Goal: Task Accomplishment & Management: Manage account settings

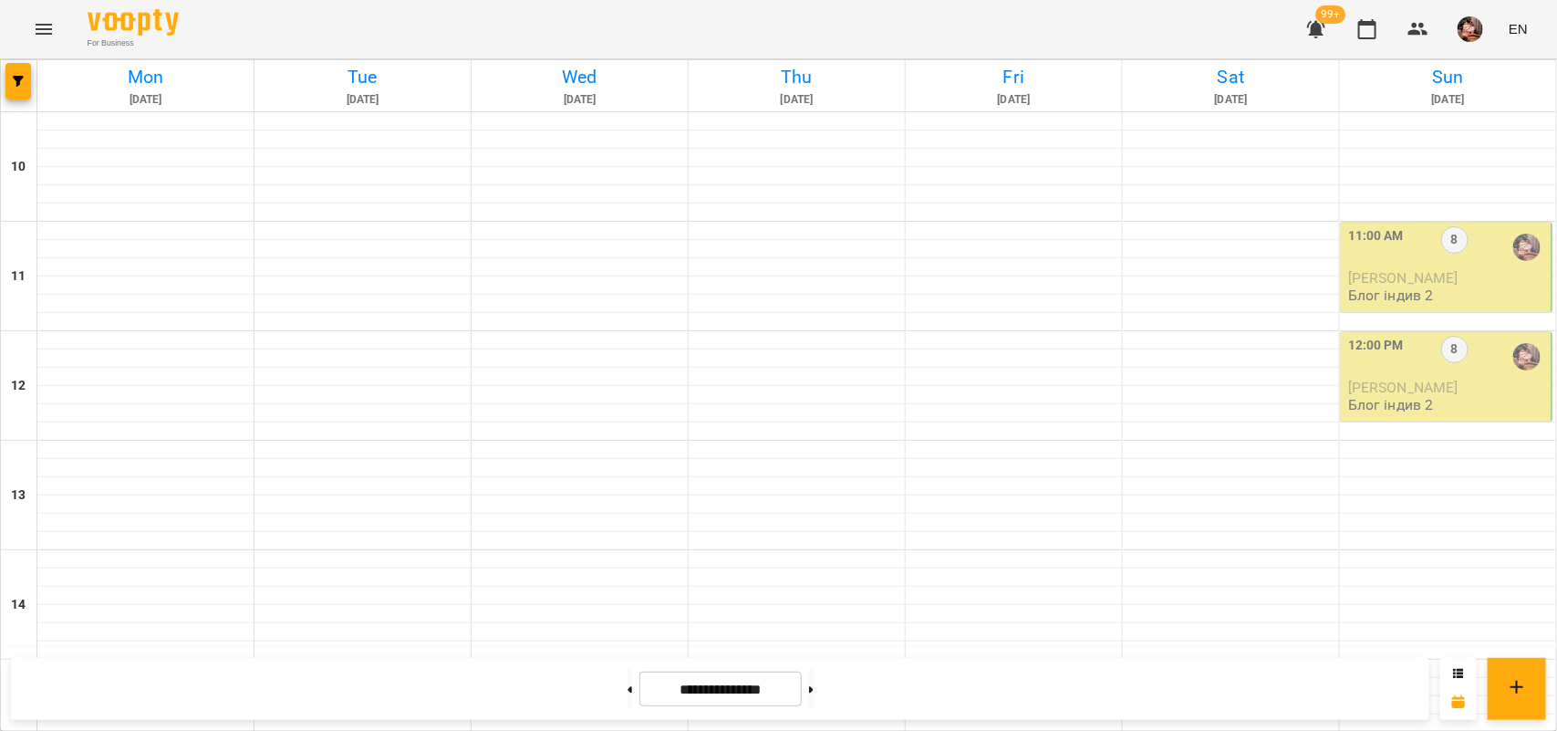
scroll to position [810, 0]
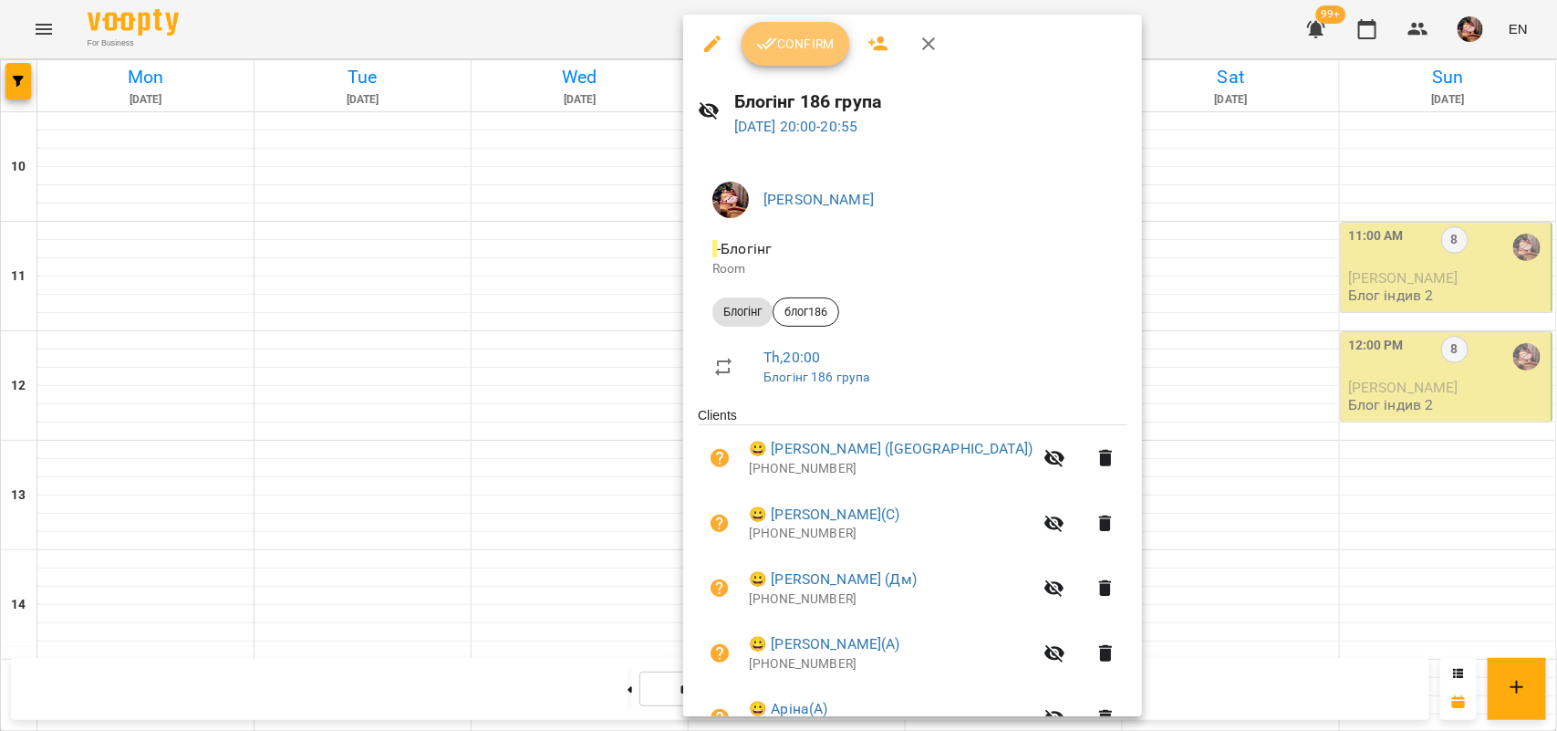
click at [787, 64] on button "Confirm" at bounding box center [796, 44] width 108 height 44
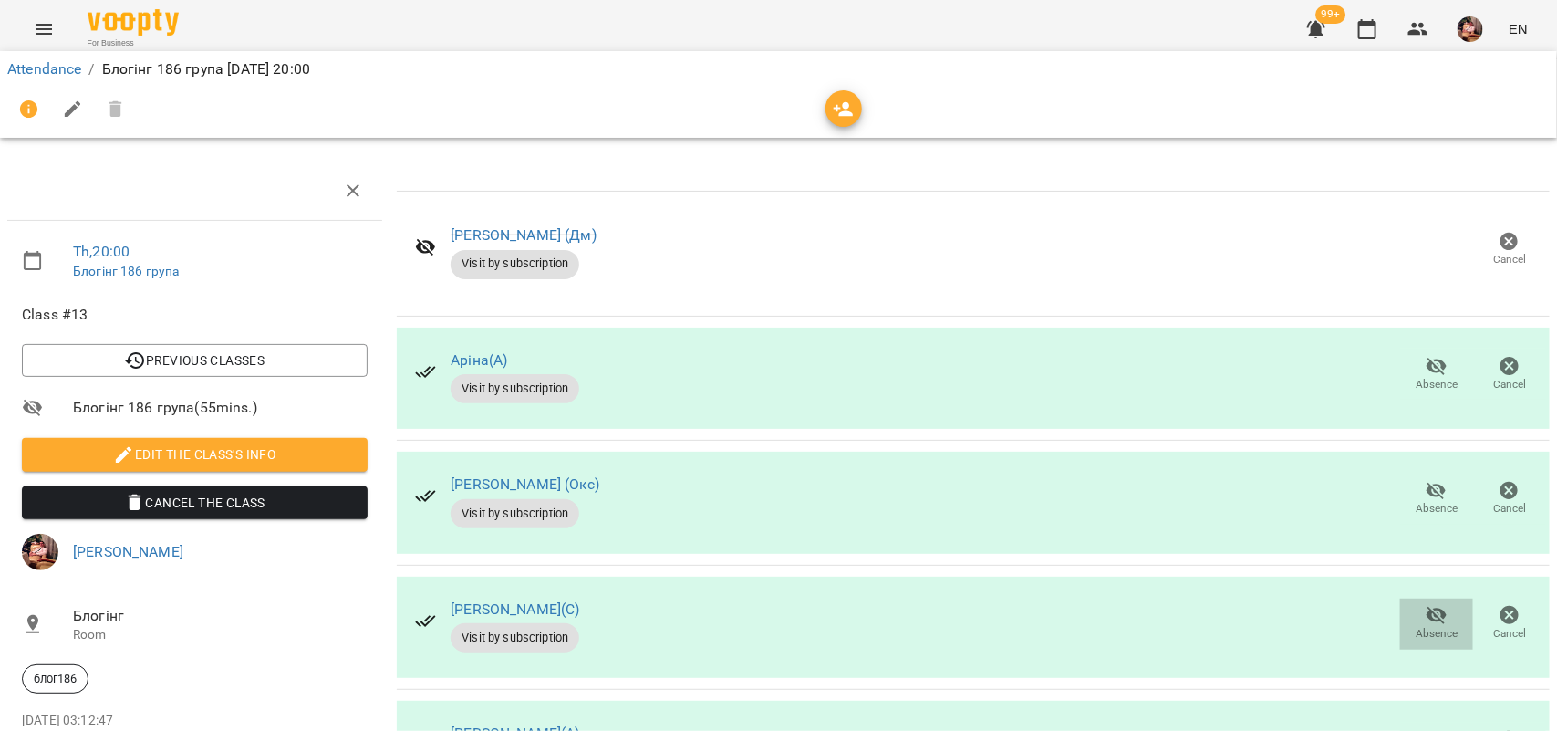
click at [1411, 625] on span "Absence" at bounding box center [1436, 622] width 51 height 36
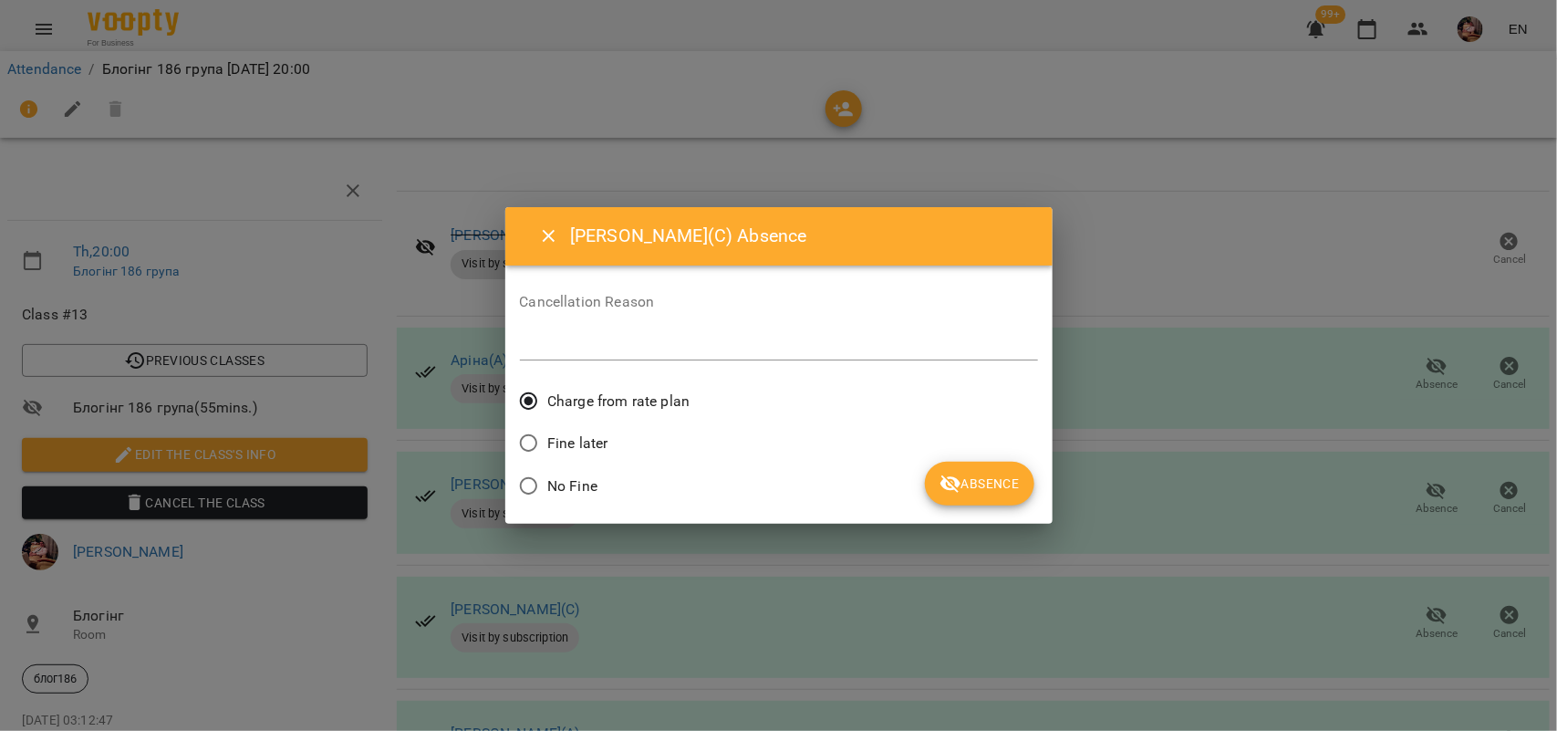
click at [591, 490] on span "No Fine" at bounding box center [572, 486] width 50 height 22
click at [981, 486] on span "Absence" at bounding box center [979, 484] width 79 height 22
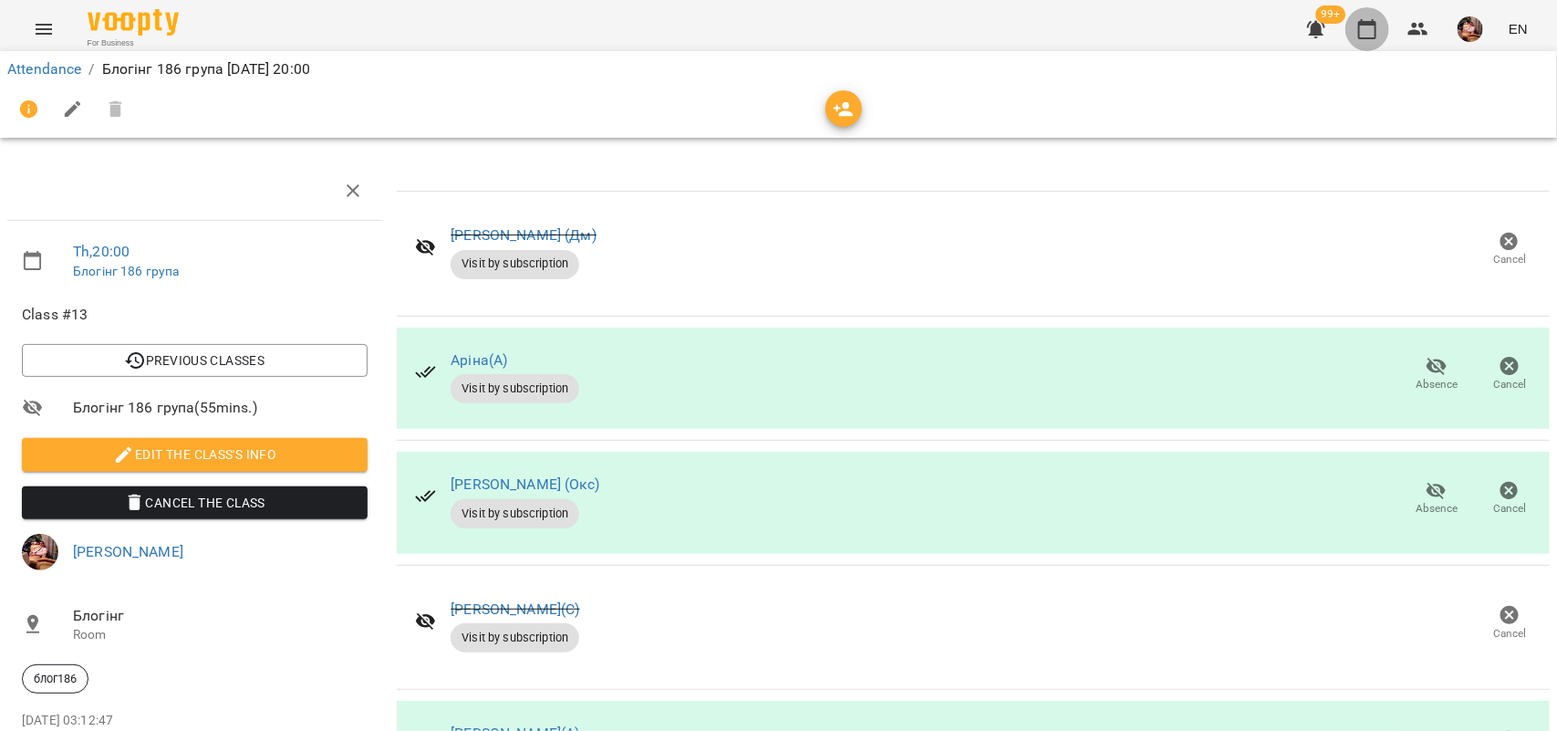
click at [1365, 30] on icon "button" at bounding box center [1368, 29] width 22 height 22
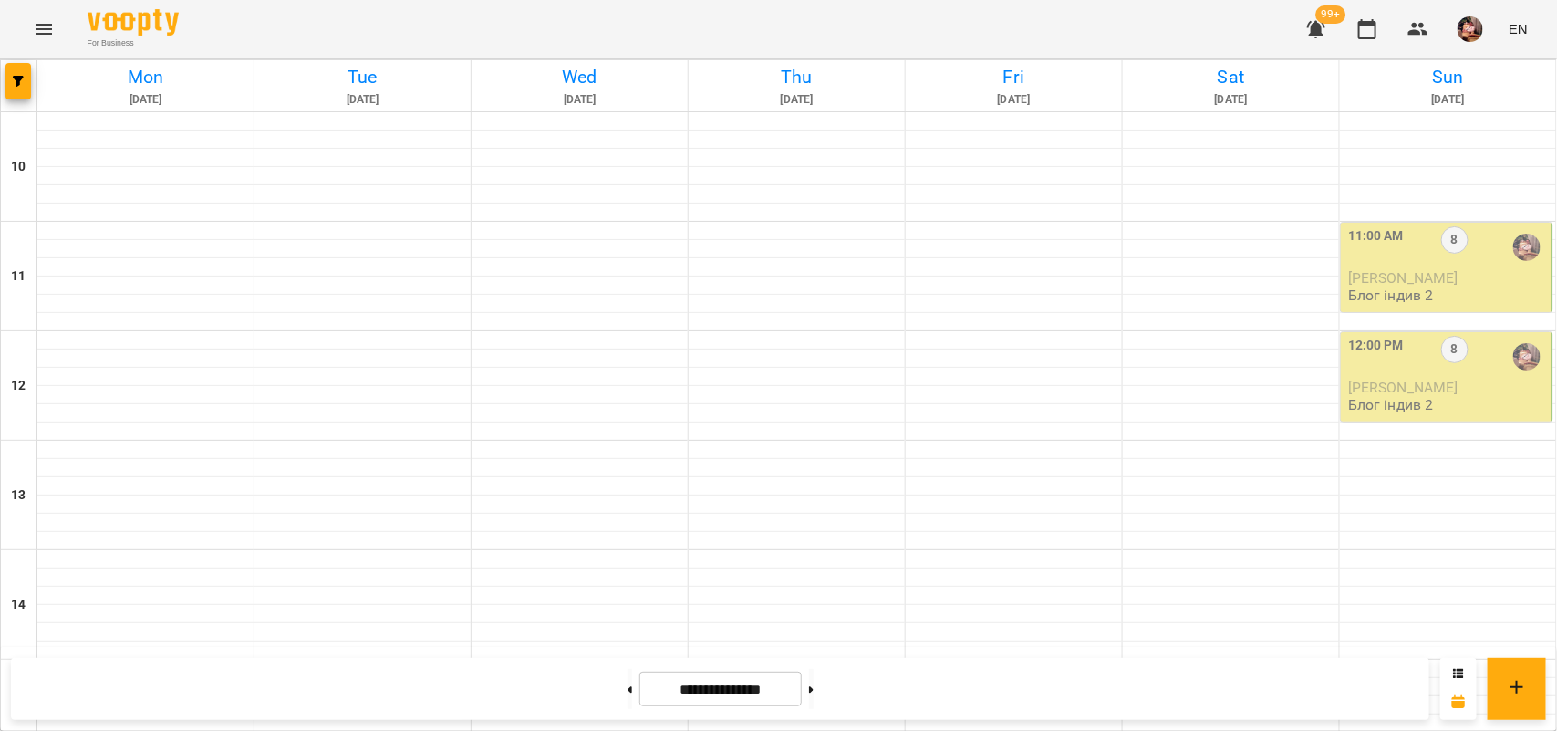
scroll to position [799, 0]
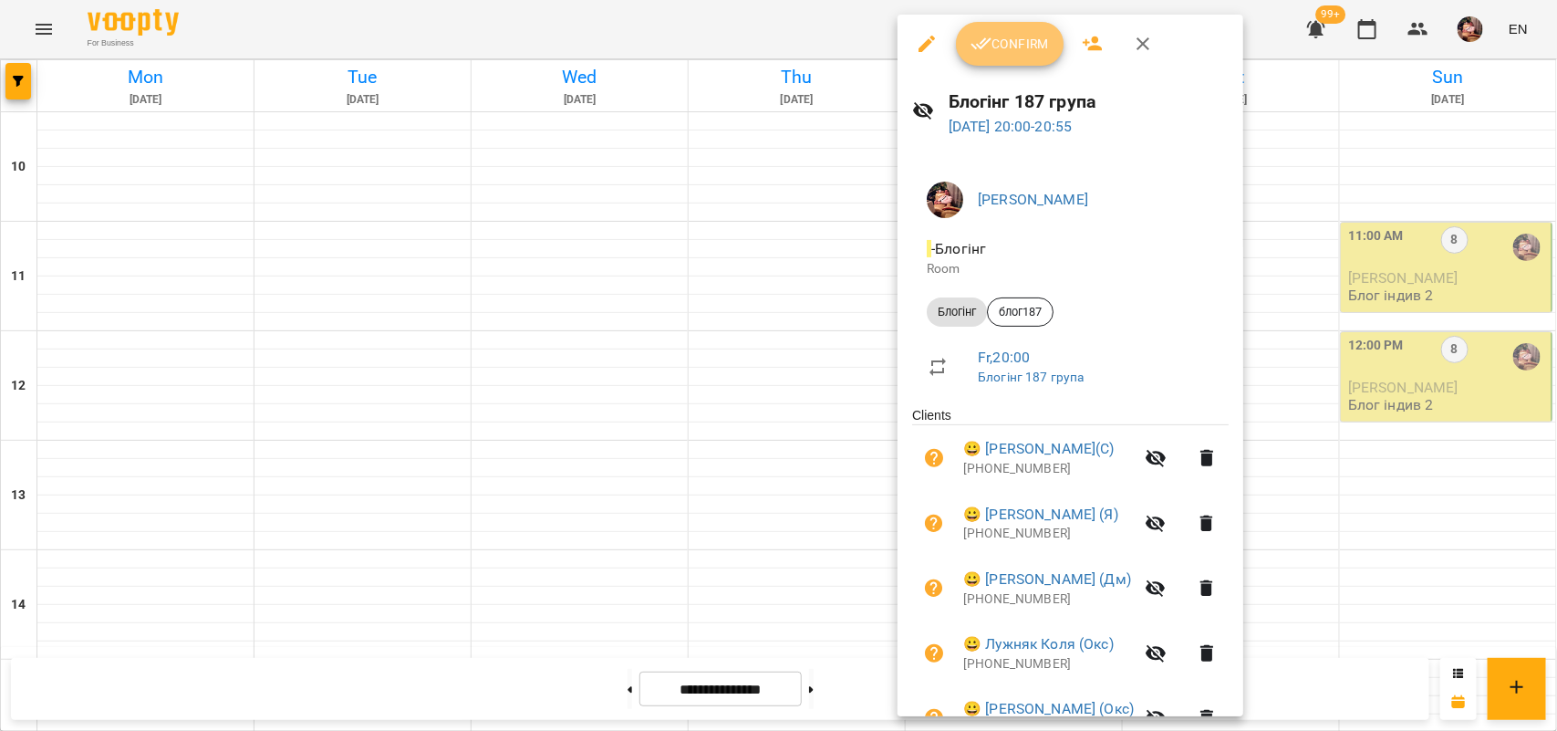
click at [992, 42] on span "Confirm" at bounding box center [1010, 44] width 78 height 22
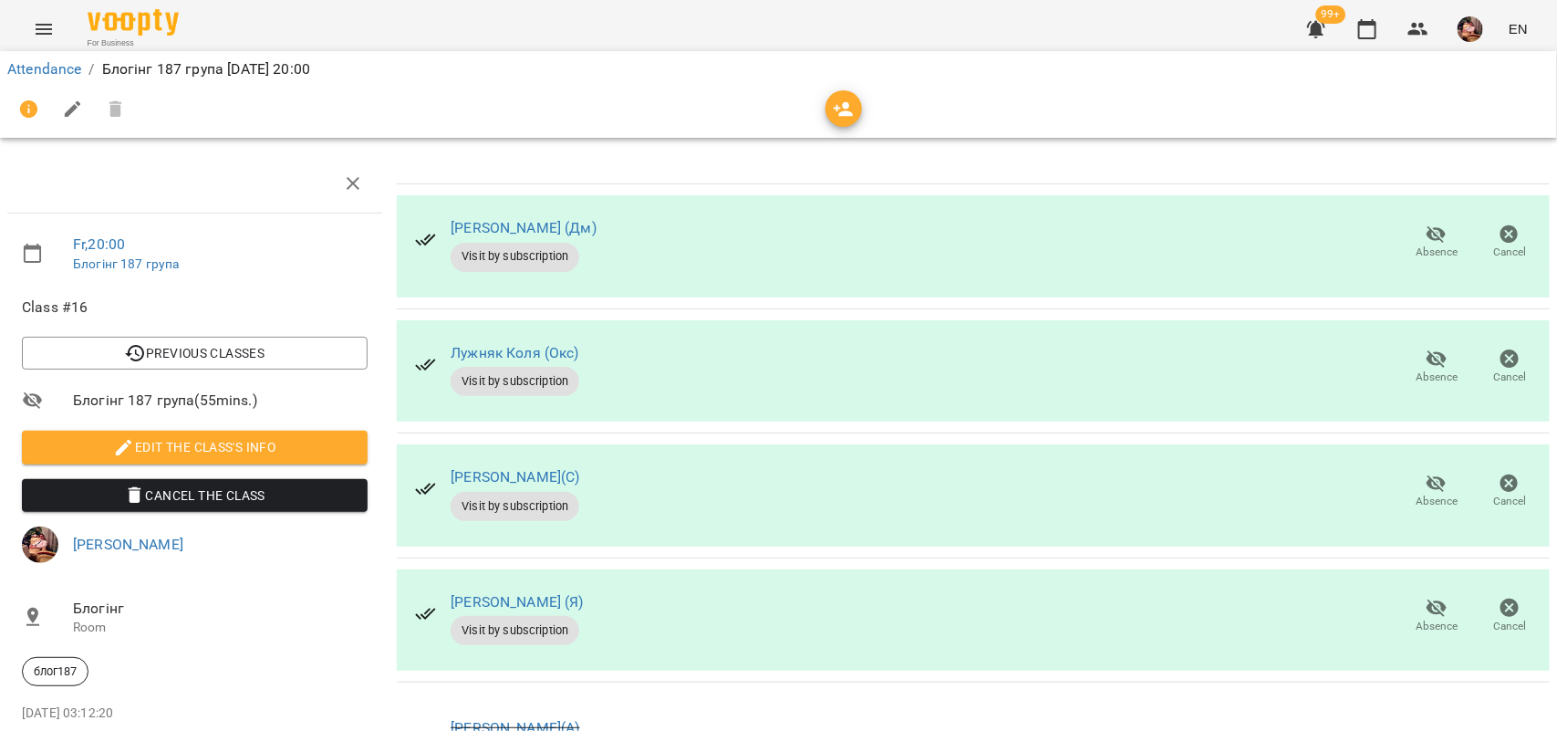
scroll to position [151, 0]
click at [1424, 494] on span "Absence" at bounding box center [1437, 502] width 42 height 16
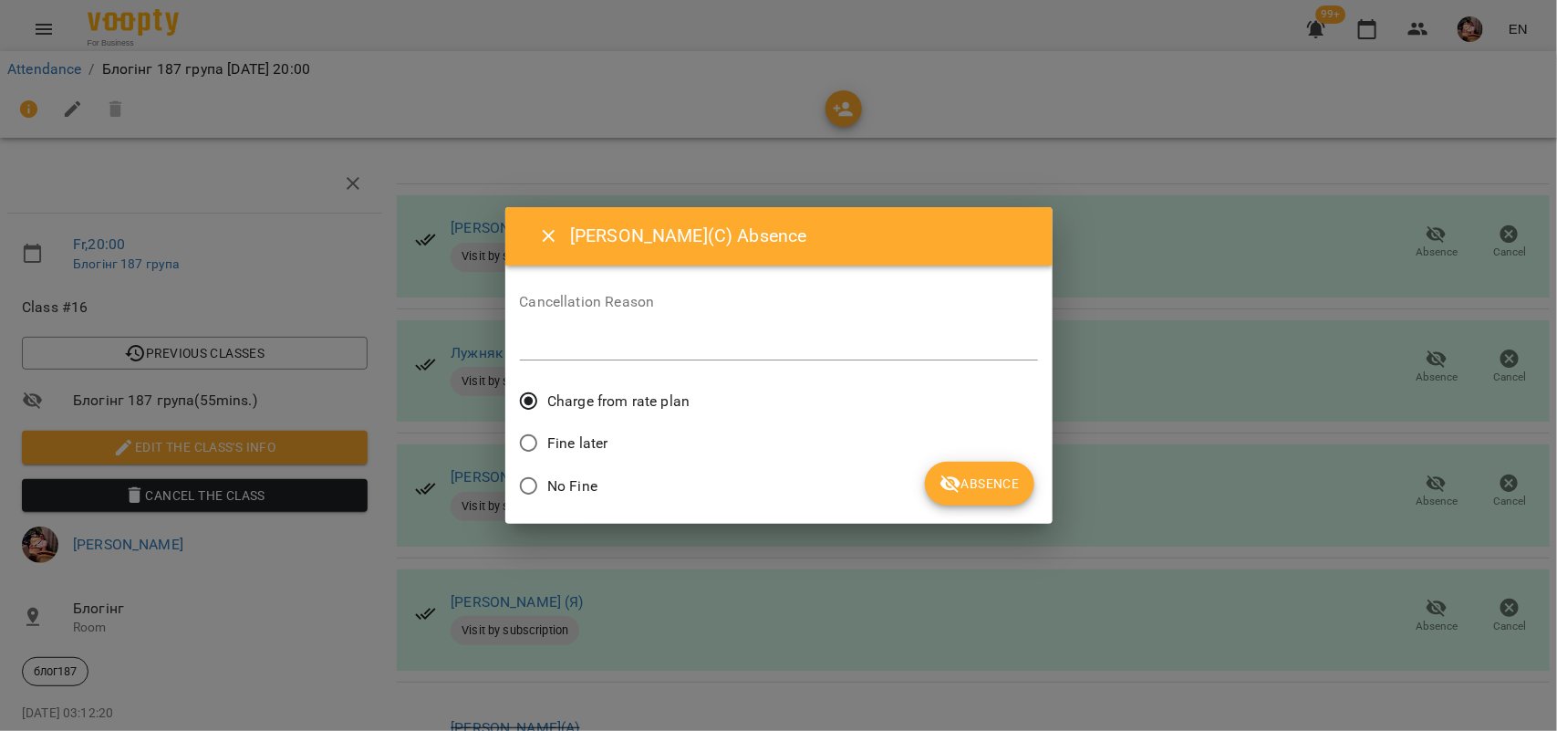
click at [558, 481] on span "No Fine" at bounding box center [572, 486] width 50 height 22
click at [993, 481] on span "Absence" at bounding box center [979, 484] width 79 height 22
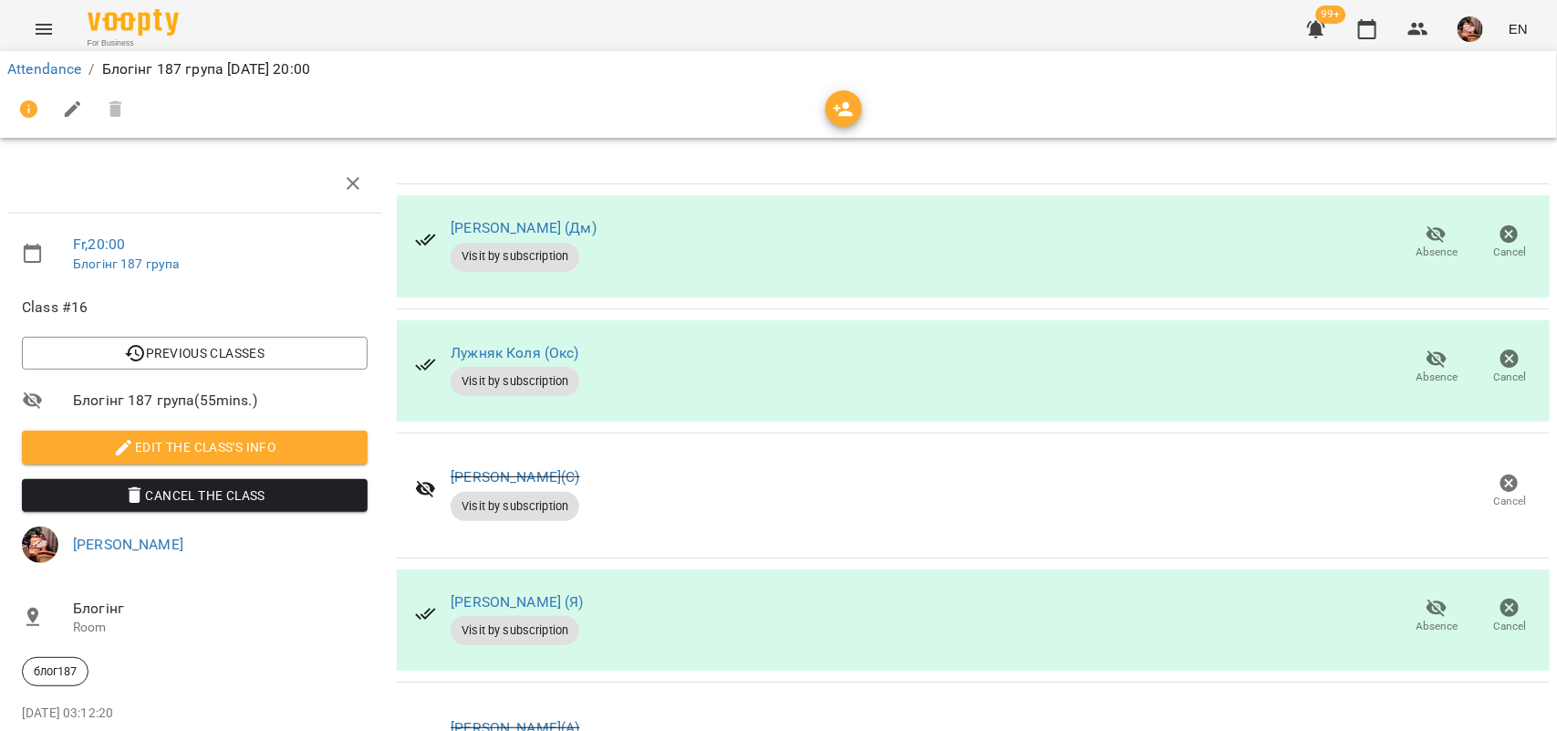
scroll to position [0, 0]
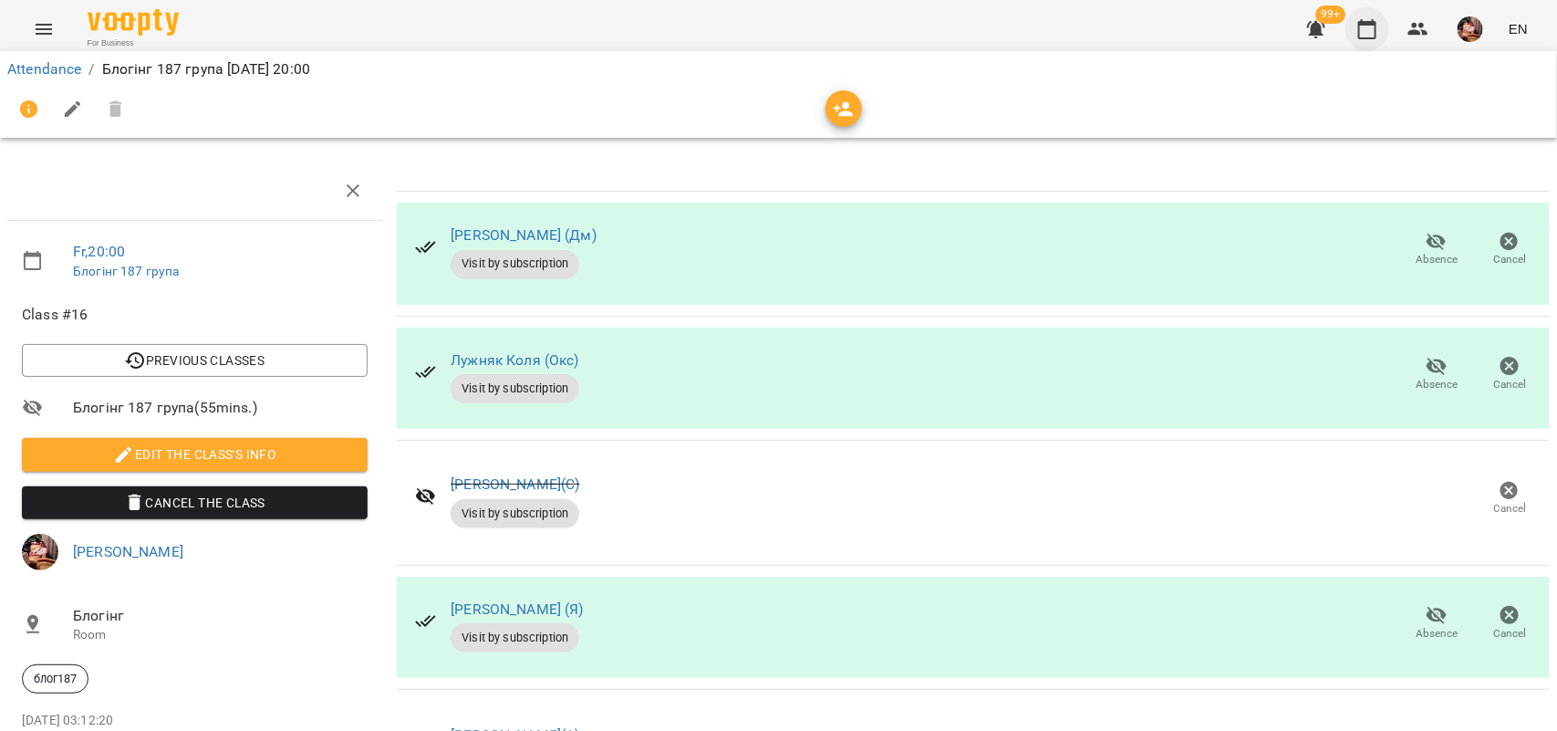
click at [1365, 18] on icon "button" at bounding box center [1368, 29] width 22 height 22
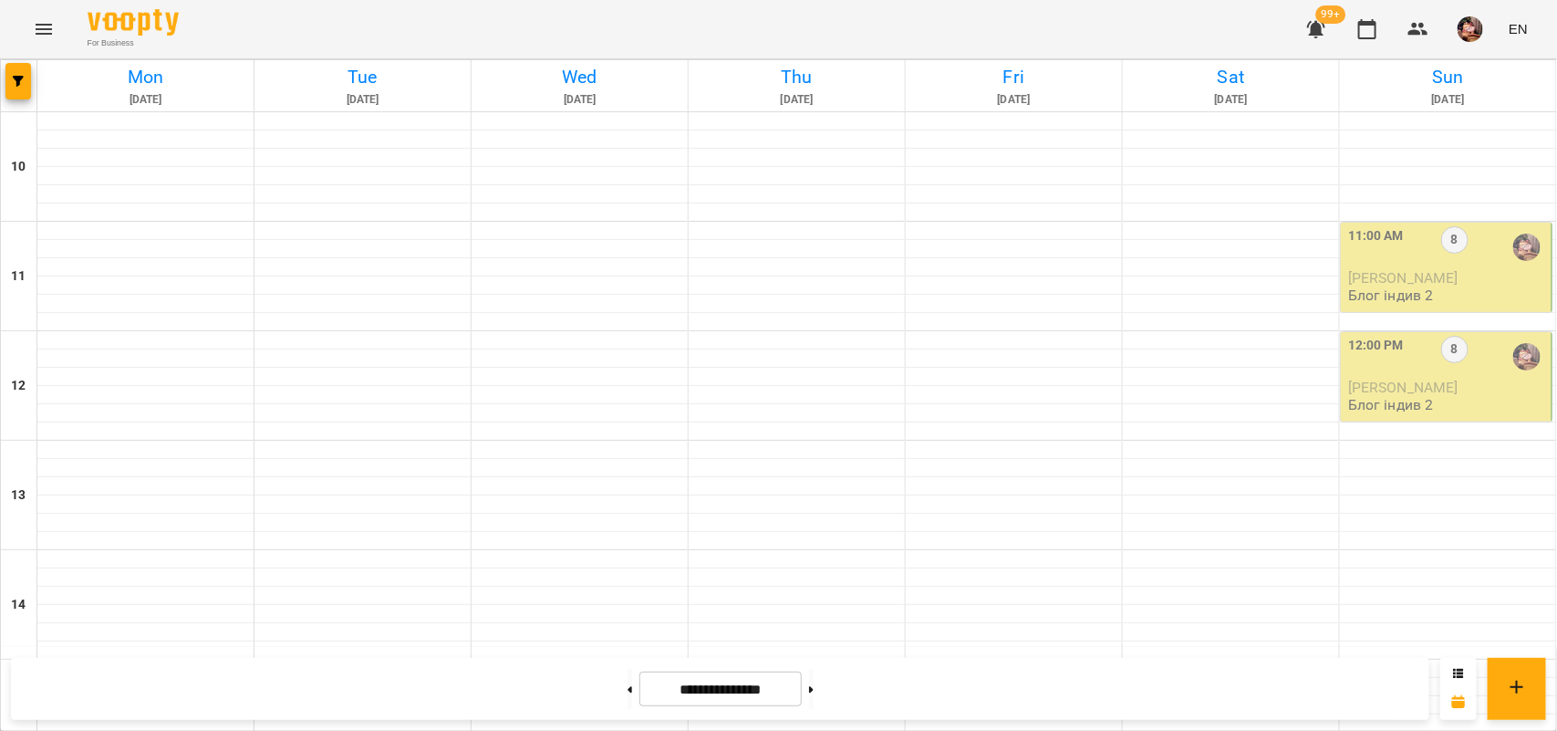
click at [1401, 266] on div "11:00 AM 8" at bounding box center [1449, 247] width 200 height 42
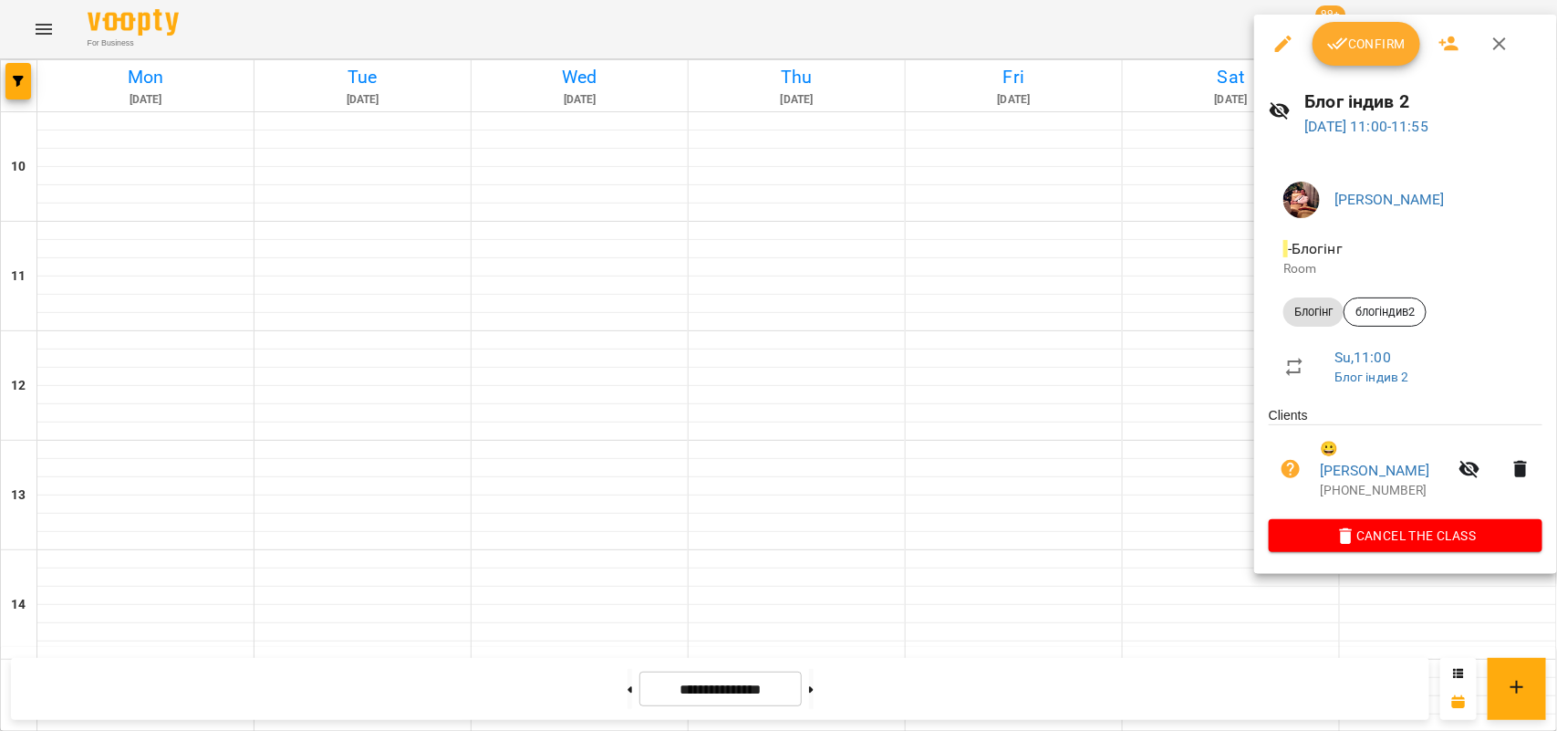
click at [1355, 47] on span "Confirm" at bounding box center [1367, 44] width 78 height 22
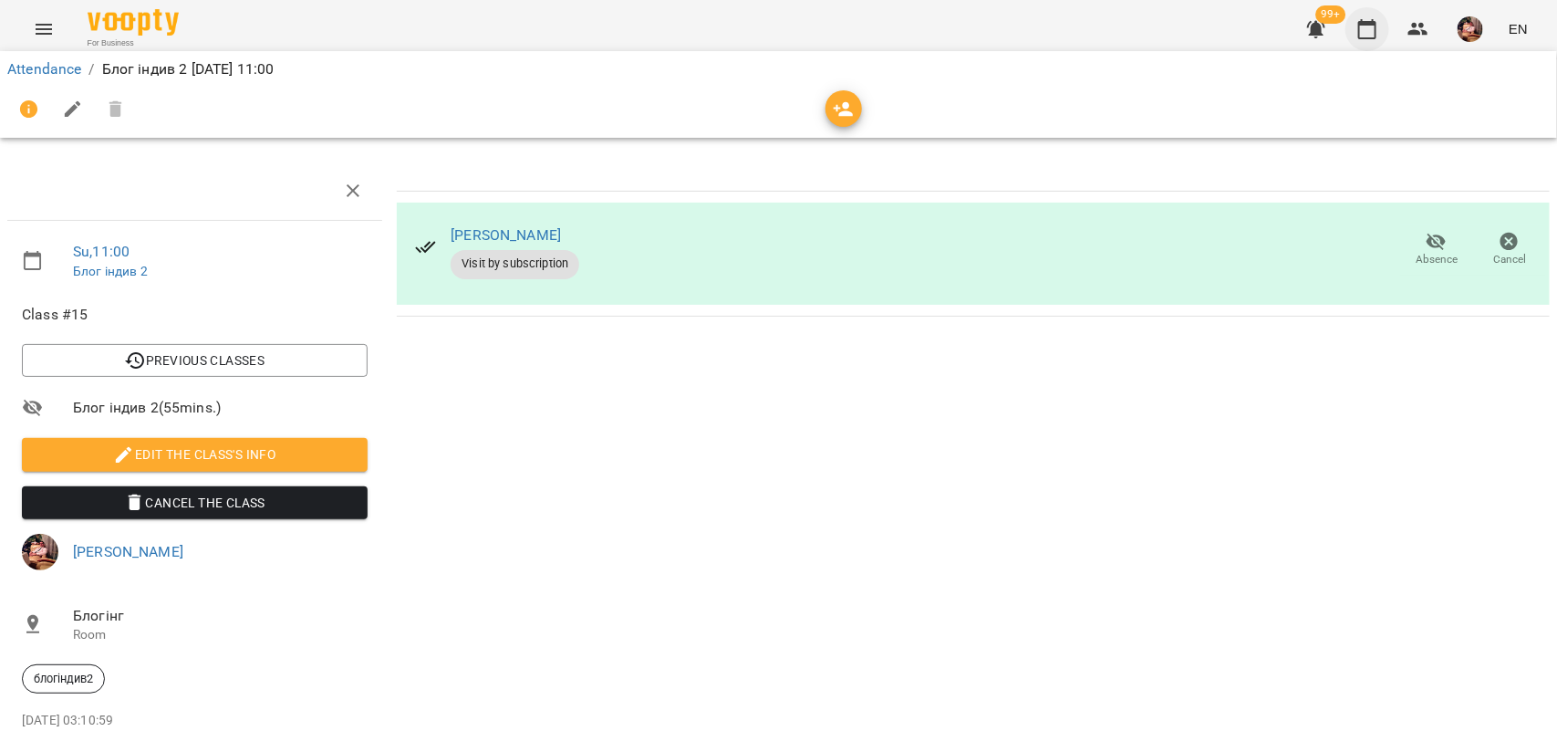
click at [1379, 36] on icon "button" at bounding box center [1368, 29] width 22 height 22
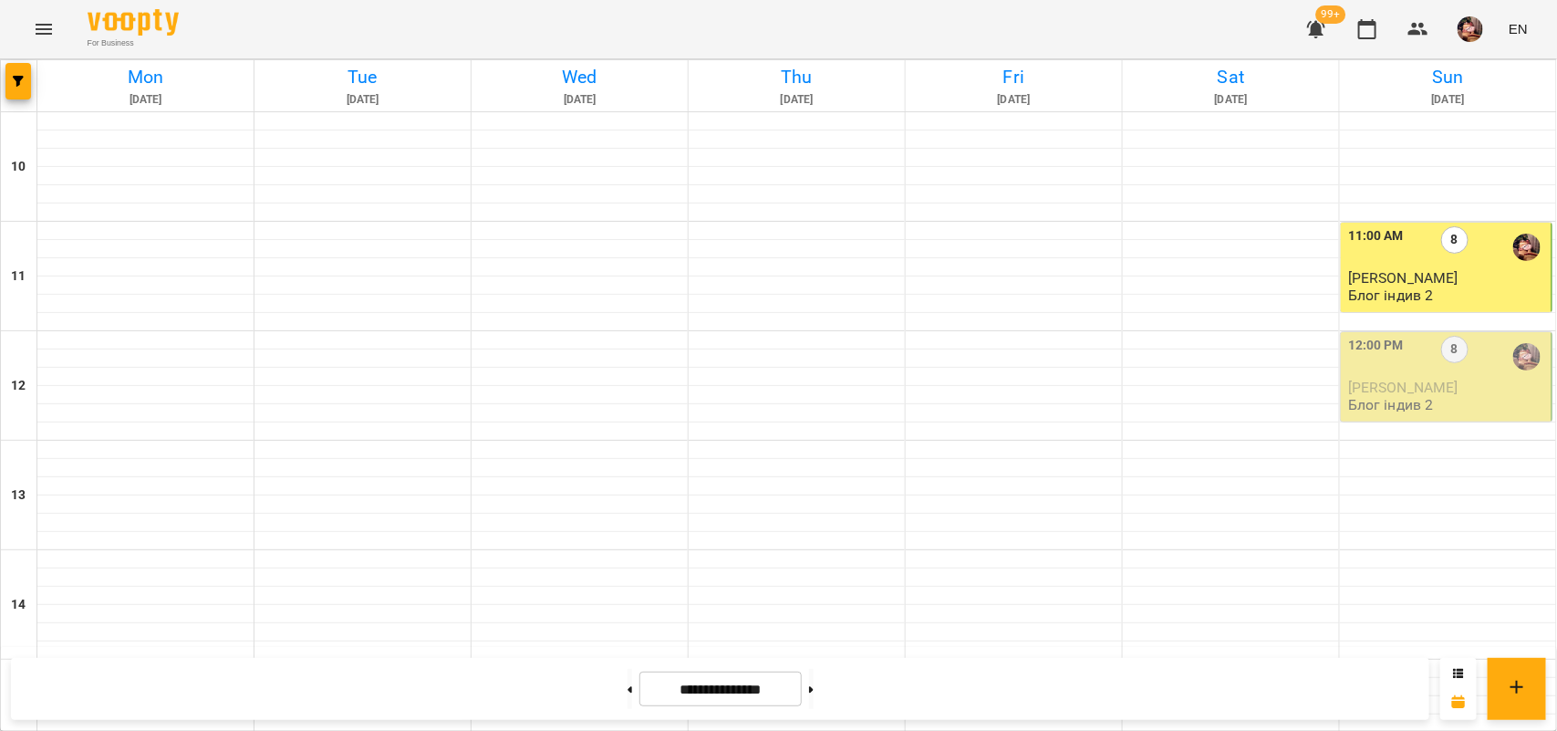
click at [1416, 400] on p "Блог індив 2" at bounding box center [1392, 405] width 86 height 16
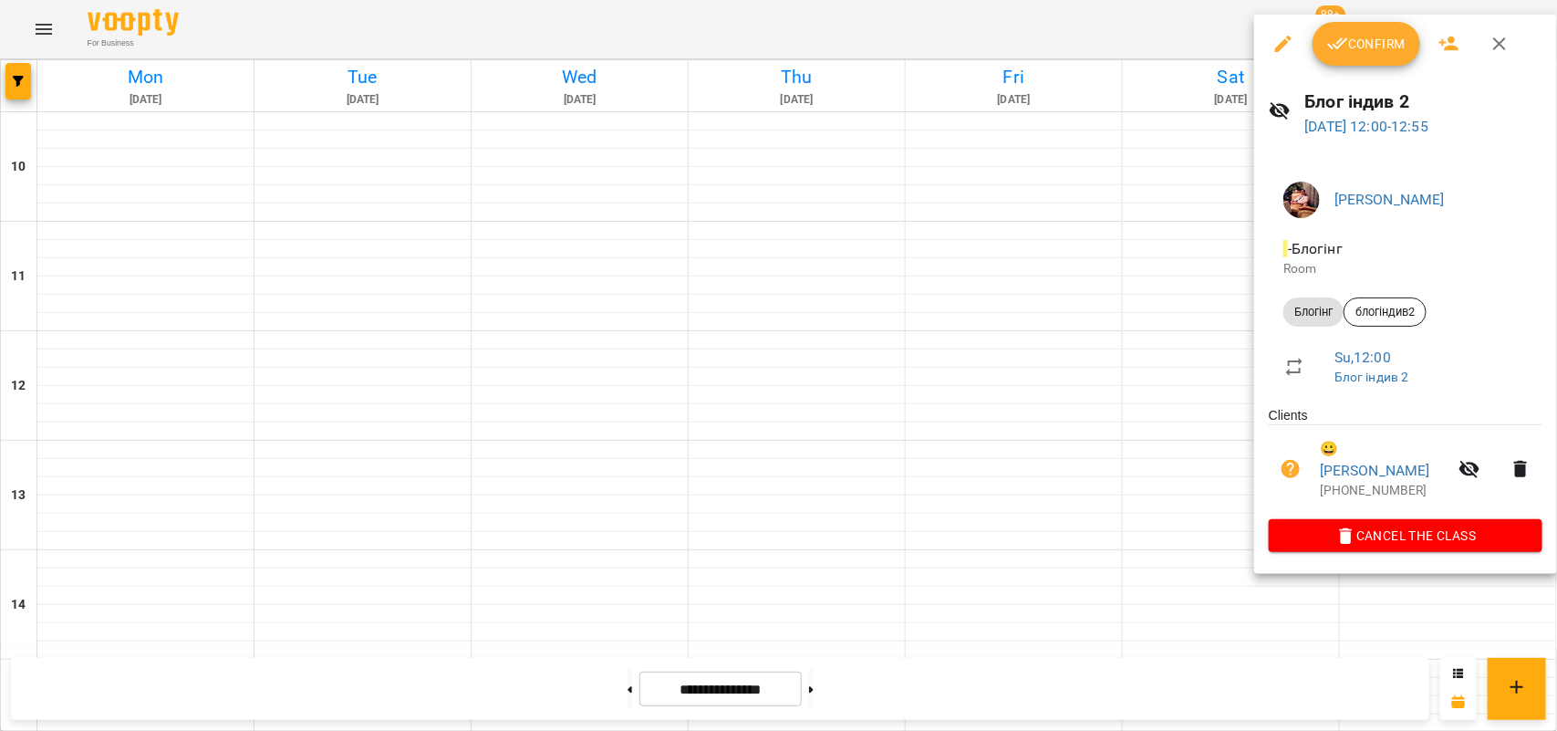
click at [1366, 41] on span "Confirm" at bounding box center [1367, 44] width 78 height 22
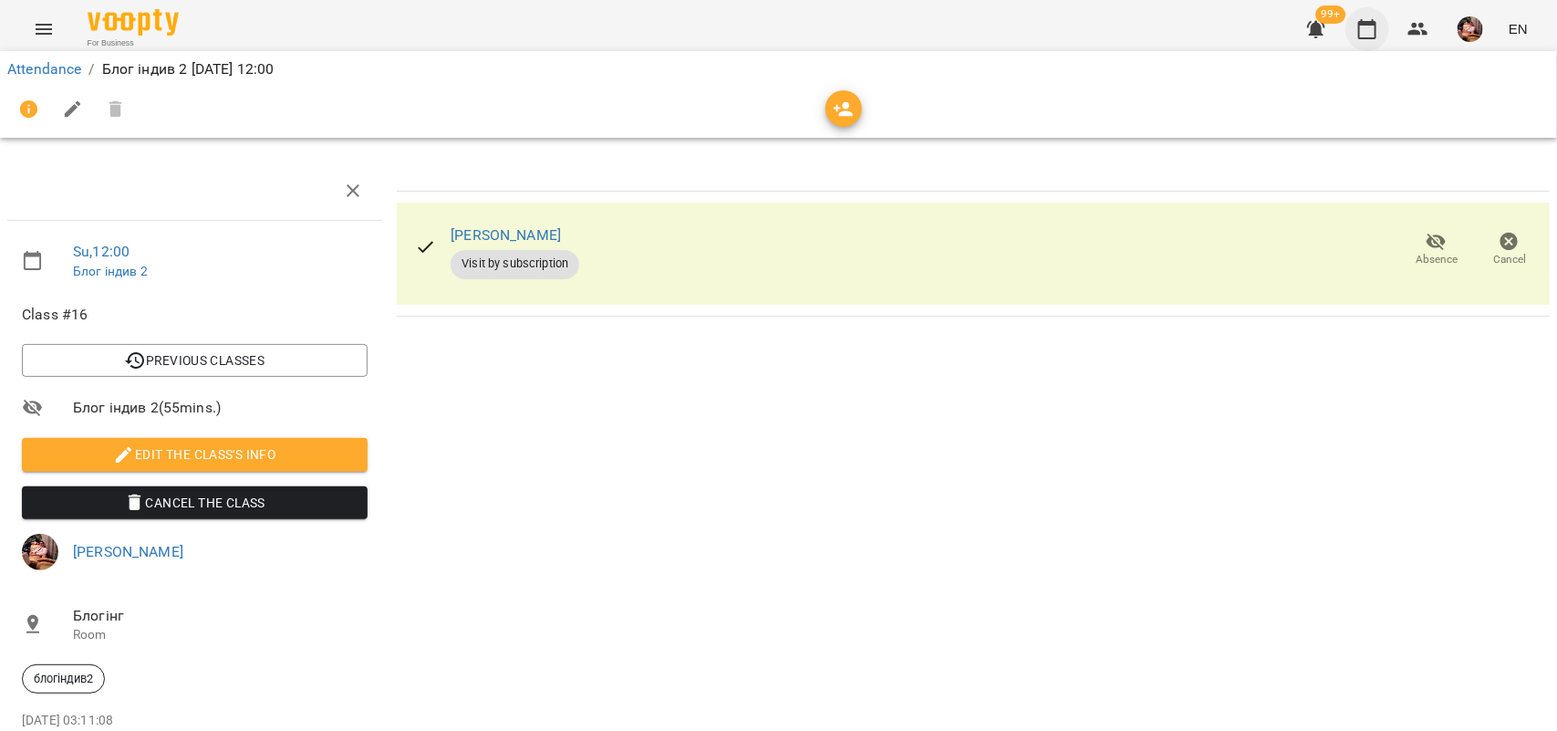
click at [1376, 43] on button "button" at bounding box center [1368, 29] width 44 height 44
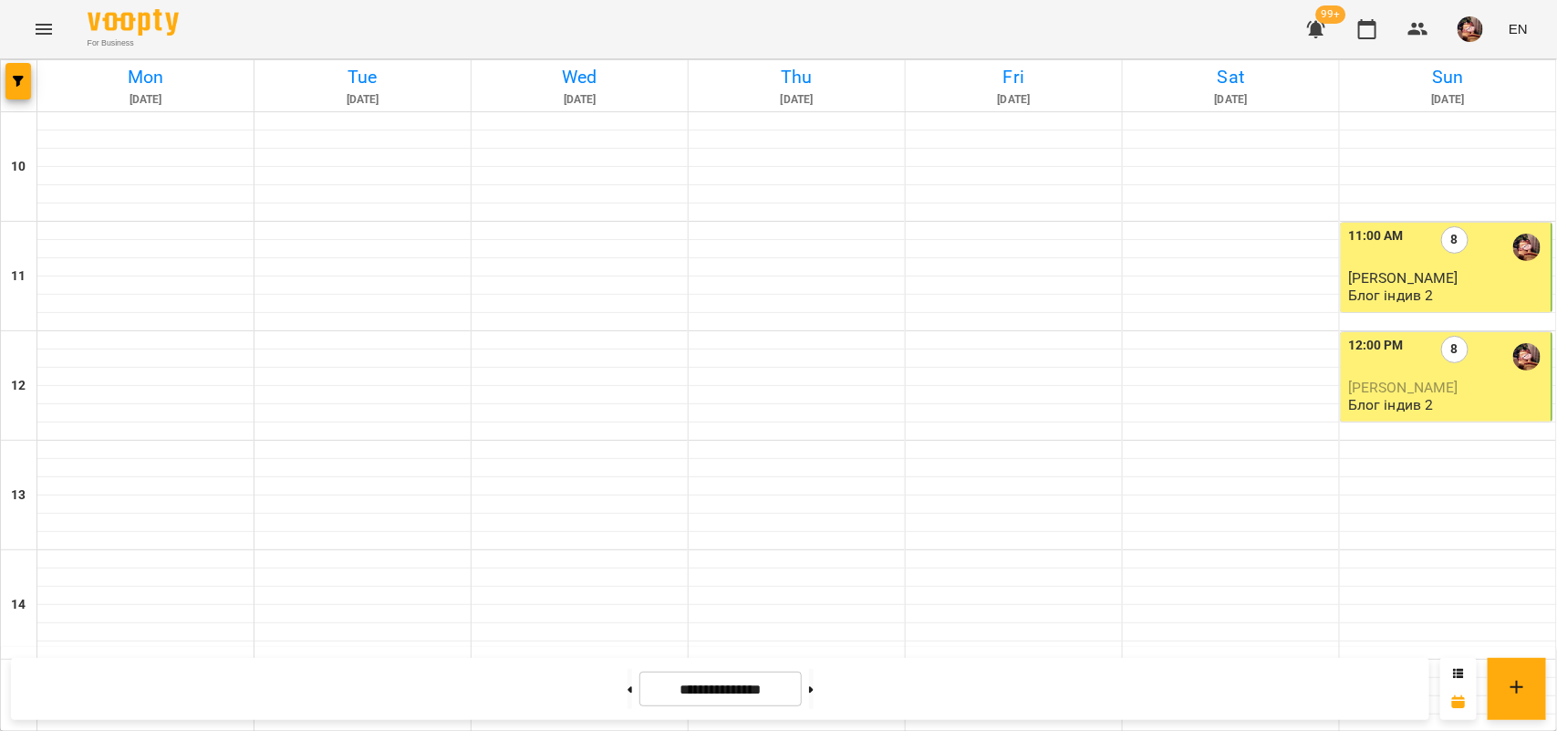
scroll to position [887, 0]
click at [814, 687] on button at bounding box center [811, 689] width 5 height 40
type input "**********"
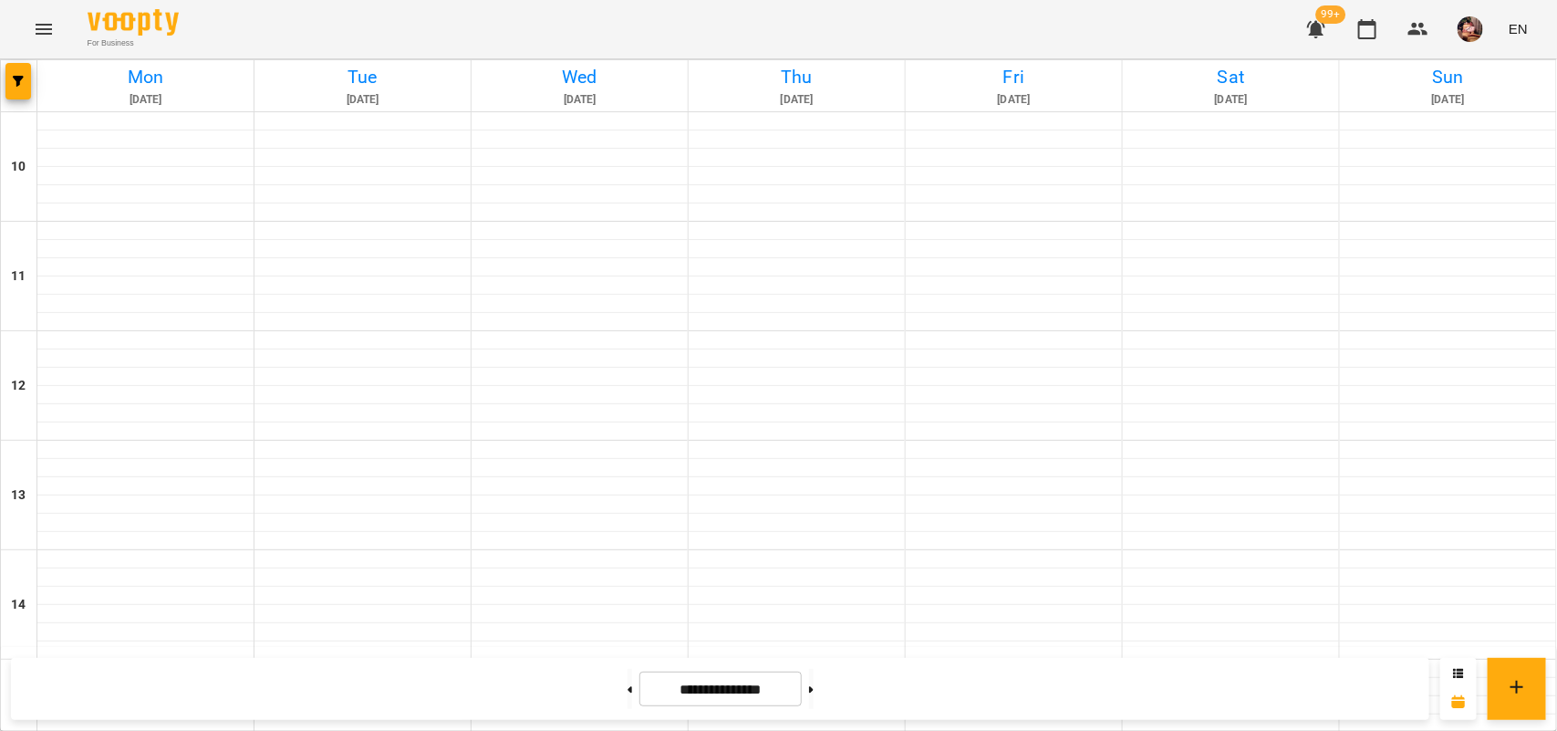
scroll to position [644, 0]
